Goal: Transaction & Acquisition: Purchase product/service

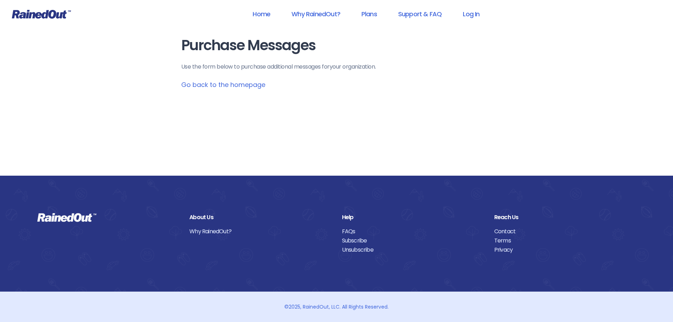
click at [245, 89] on main "Purchase Messages Use the form below to purchase additional messages for your o…" at bounding box center [336, 63] width 311 height 52
drag, startPoint x: 280, startPoint y: 148, endPoint x: 294, endPoint y: 159, distance: 17.5
click at [294, 159] on div "Purchase Messages Use the form below to purchase additional messages for your o…" at bounding box center [336, 88] width 339 height 176
drag, startPoint x: 294, startPoint y: 159, endPoint x: 243, endPoint y: 86, distance: 88.9
click at [243, 86] on link "Go back to the homepage" at bounding box center [223, 84] width 84 height 9
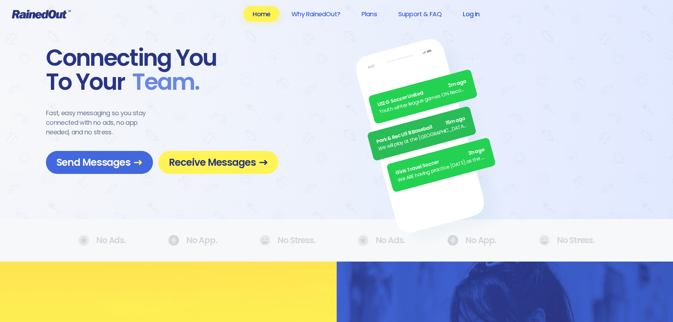
click at [473, 21] on link "Log In" at bounding box center [471, 14] width 35 height 16
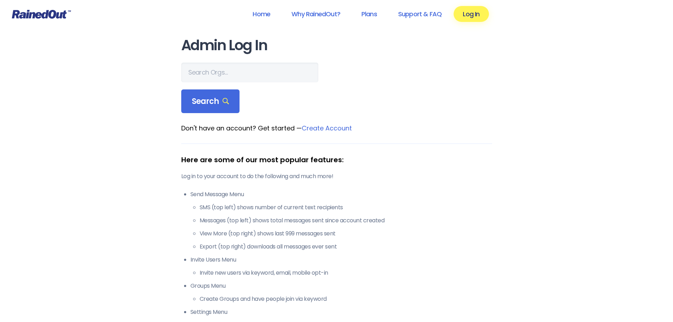
drag, startPoint x: 485, startPoint y: 101, endPoint x: 389, endPoint y: 72, distance: 99.7
click at [484, 101] on form "Search" at bounding box center [336, 88] width 311 height 51
